Goal: Navigation & Orientation: Find specific page/section

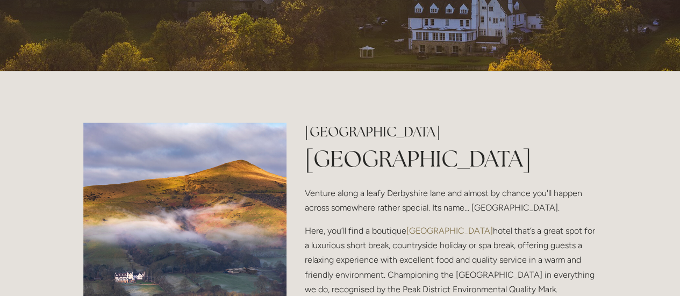
scroll to position [322, 0]
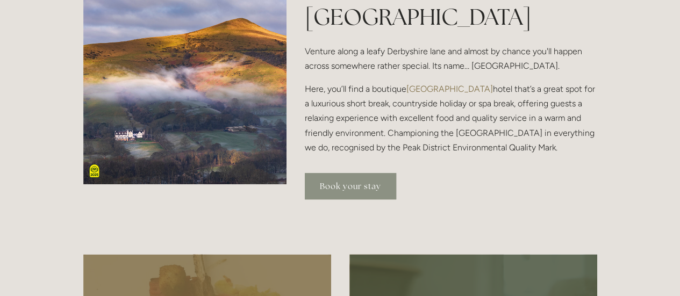
click at [357, 181] on link "Book your stay" at bounding box center [350, 186] width 91 height 26
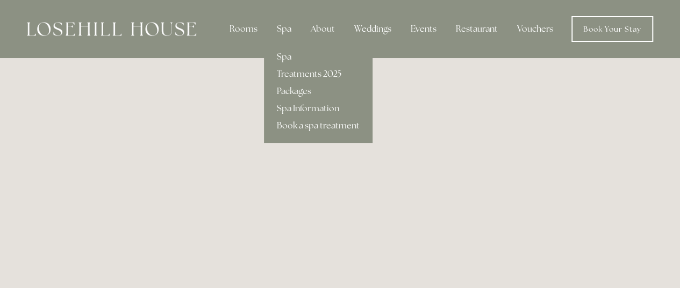
click at [290, 28] on div "Spa" at bounding box center [284, 28] width 32 height 21
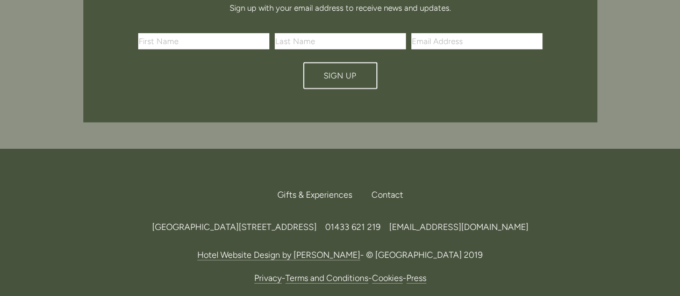
scroll to position [1548, 0]
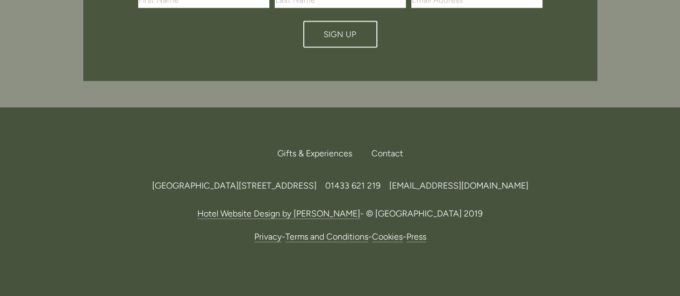
click at [316, 181] on span "[GEOGRAPHIC_DATA][STREET_ADDRESS]" at bounding box center [234, 186] width 164 height 10
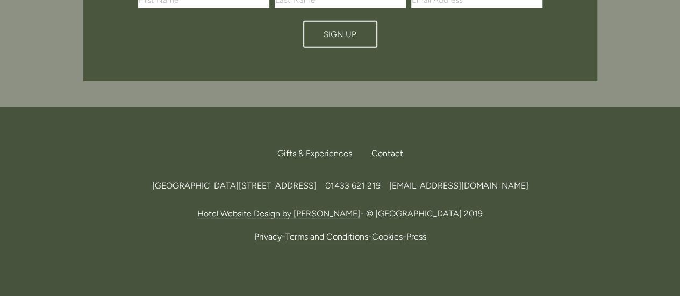
click at [316, 181] on span "[GEOGRAPHIC_DATA][STREET_ADDRESS]" at bounding box center [234, 186] width 164 height 10
